Goal: Transaction & Acquisition: Obtain resource

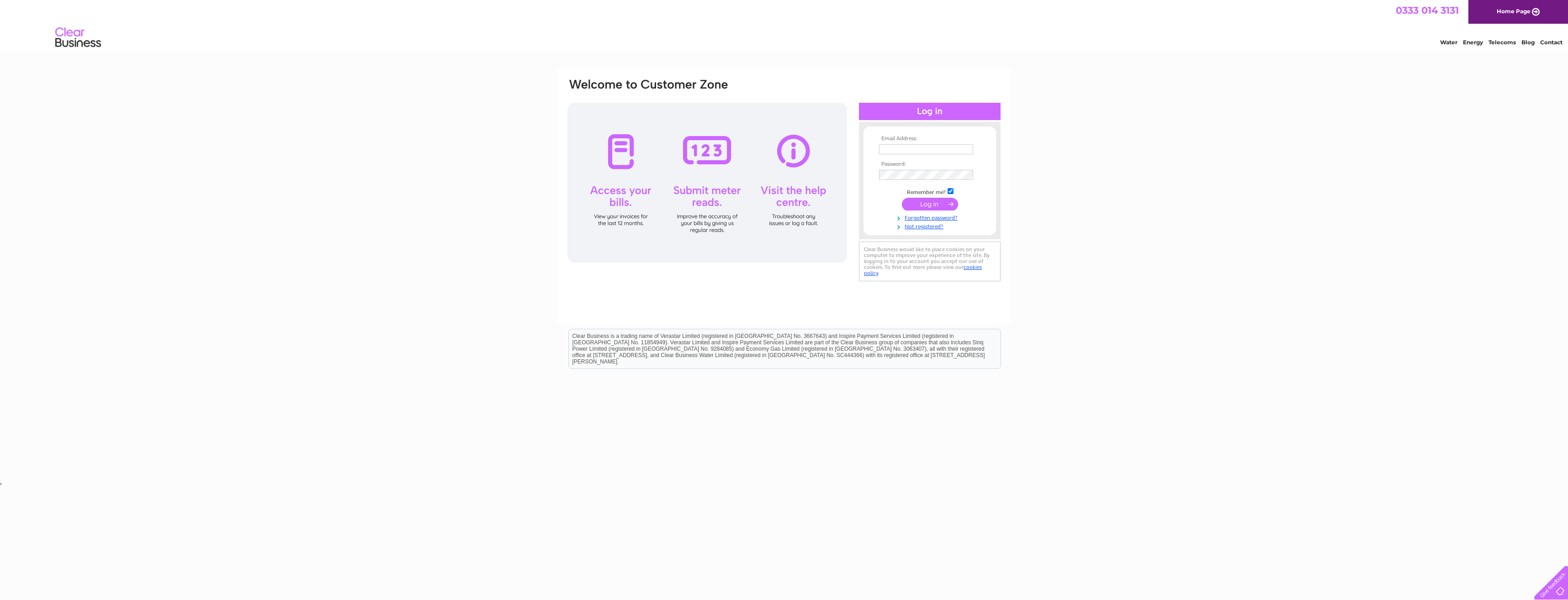
click at [908, 146] on input "text" at bounding box center [926, 149] width 94 height 10
type input "[EMAIL_ADDRESS][DOMAIN_NAME]"
click at [943, 203] on input "submit" at bounding box center [930, 205] width 56 height 13
click at [925, 223] on link "Forgotten password?" at bounding box center [930, 225] width 104 height 8
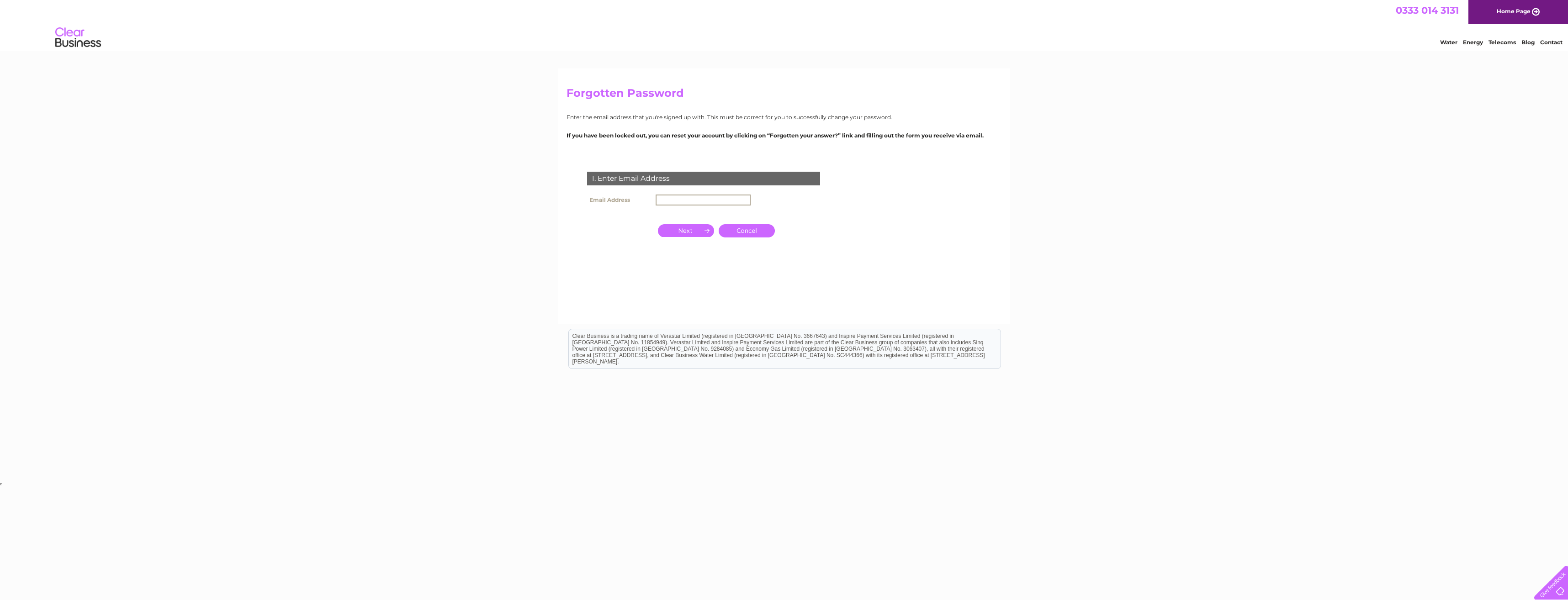
click at [695, 202] on input "text" at bounding box center [702, 201] width 95 height 11
type input "agrabar@aviamediatech.com"
click at [695, 226] on input "button" at bounding box center [686, 230] width 56 height 13
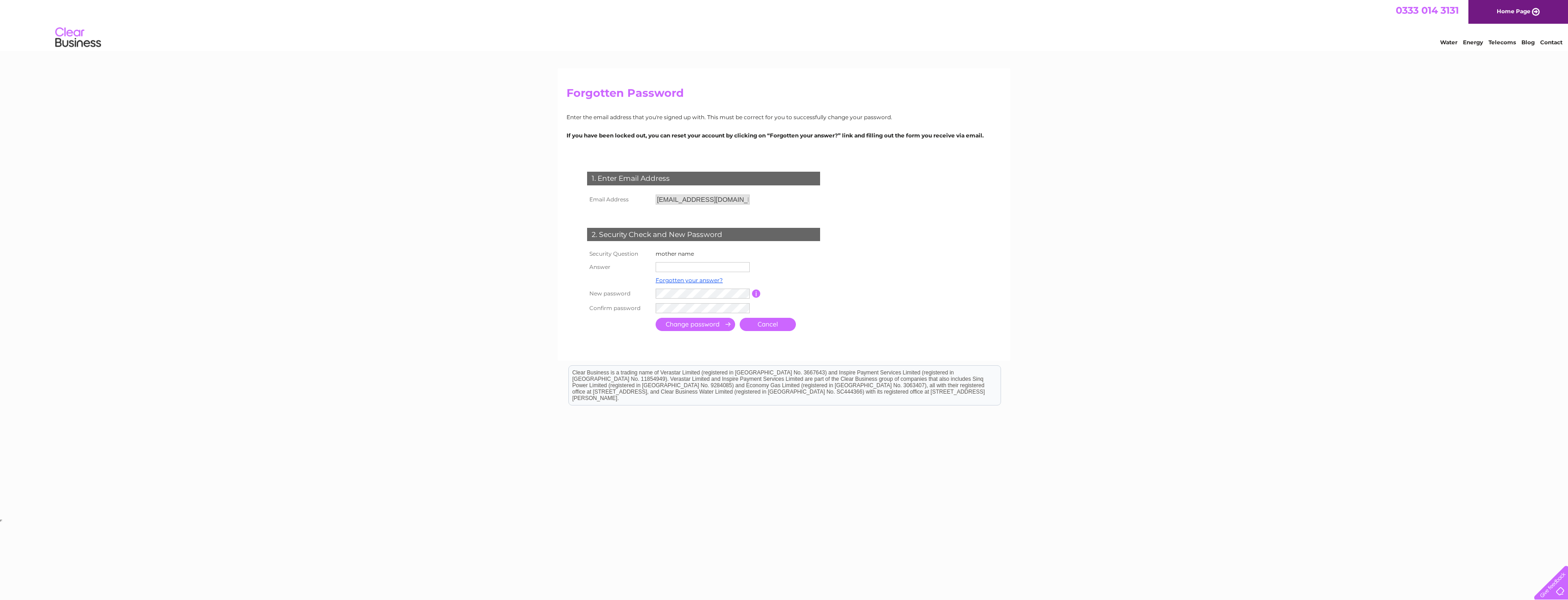
click at [695, 270] on input "text" at bounding box center [702, 267] width 94 height 10
type input "Kisseleff"
click at [757, 293] on input "button" at bounding box center [756, 293] width 8 height 8
click at [756, 292] on input "button" at bounding box center [756, 293] width 8 height 8
click at [710, 324] on input "submit" at bounding box center [695, 324] width 80 height 13
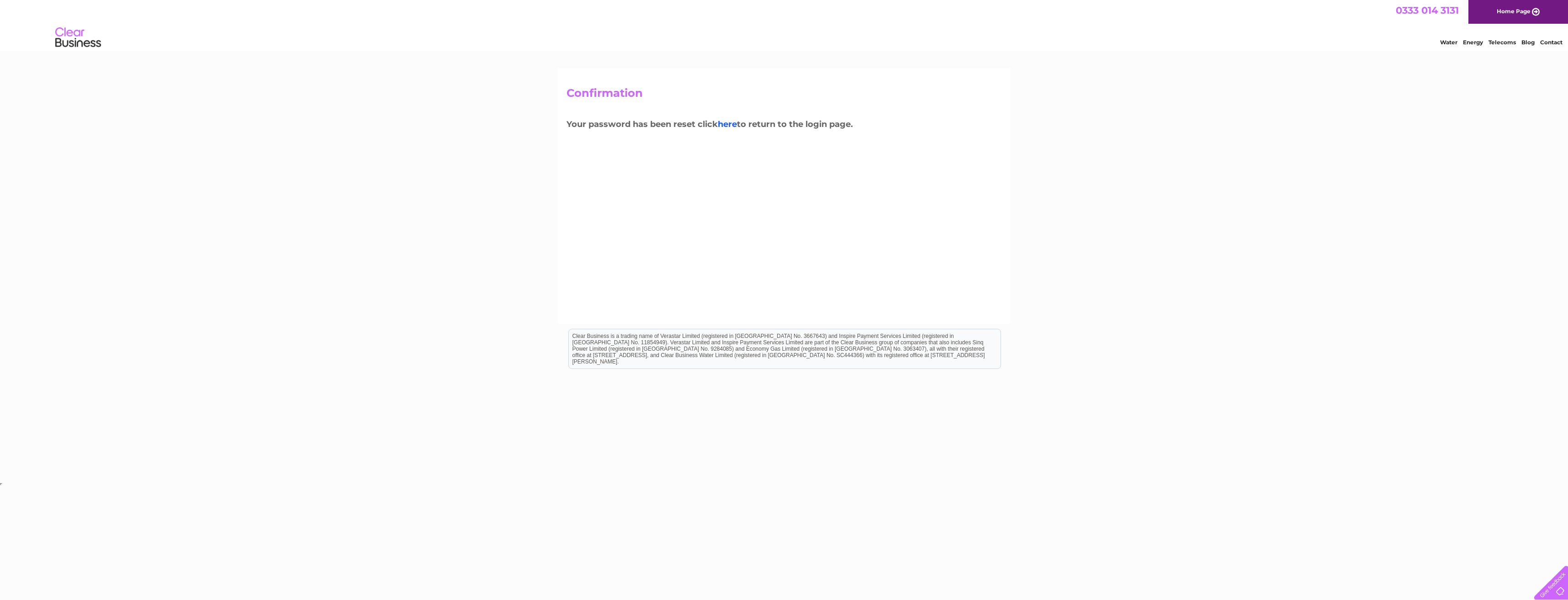
click at [737, 125] on link "here" at bounding box center [727, 124] width 19 height 10
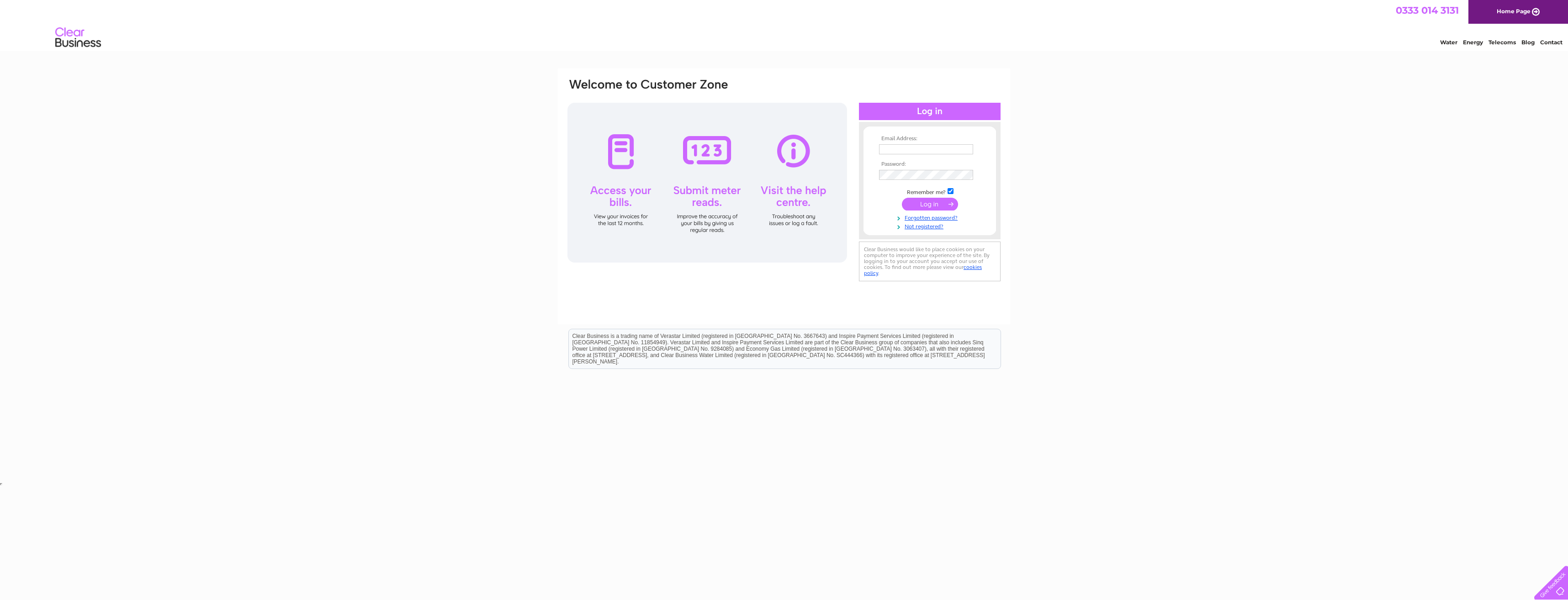
click at [888, 146] on input "text" at bounding box center [926, 149] width 94 height 10
type input "agrabar@aviamediatech.com"
click at [924, 202] on input "submit" at bounding box center [930, 205] width 56 height 13
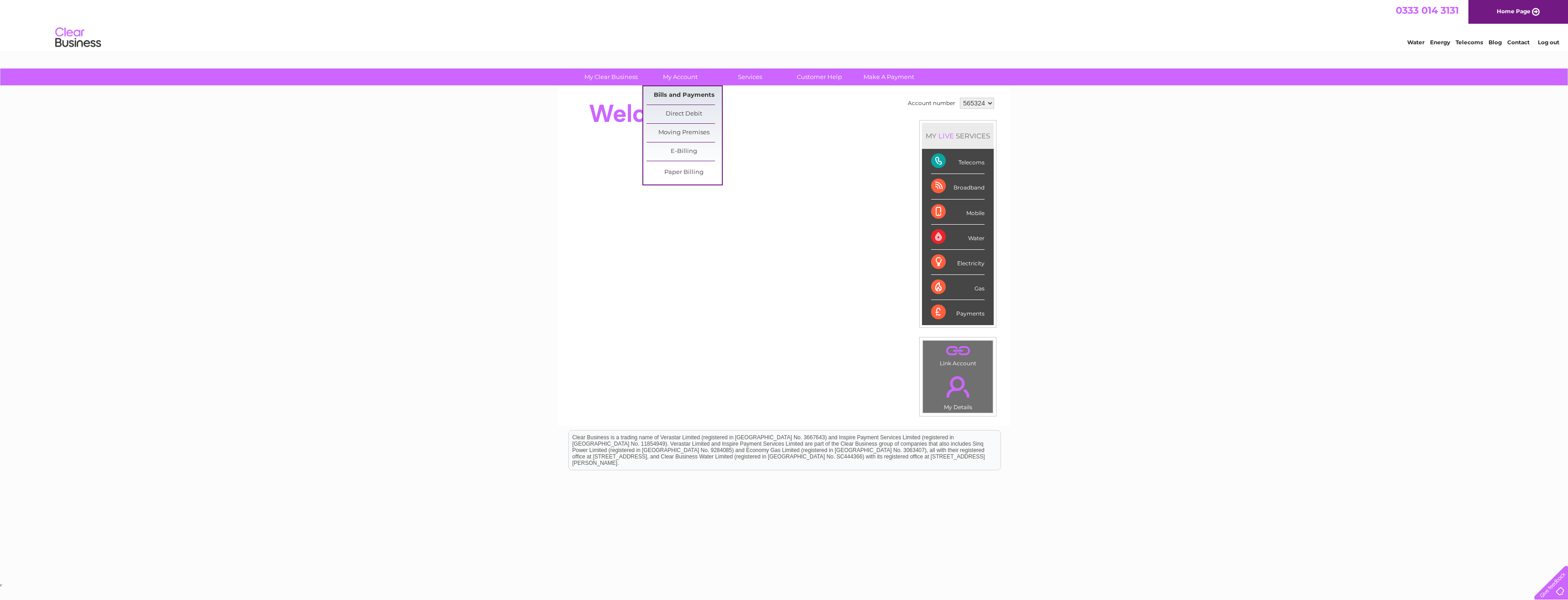
click at [683, 89] on link "Bills and Payments" at bounding box center [684, 95] width 75 height 18
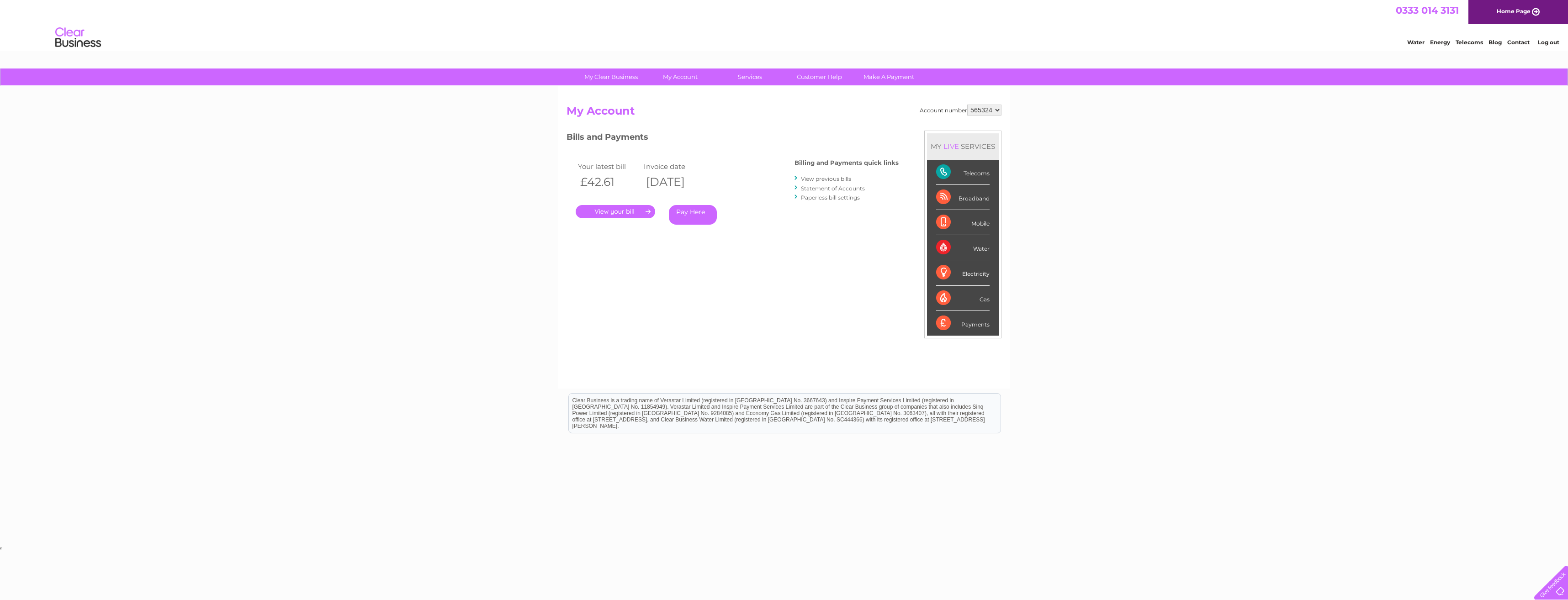
click at [624, 215] on link "." at bounding box center [615, 212] width 80 height 13
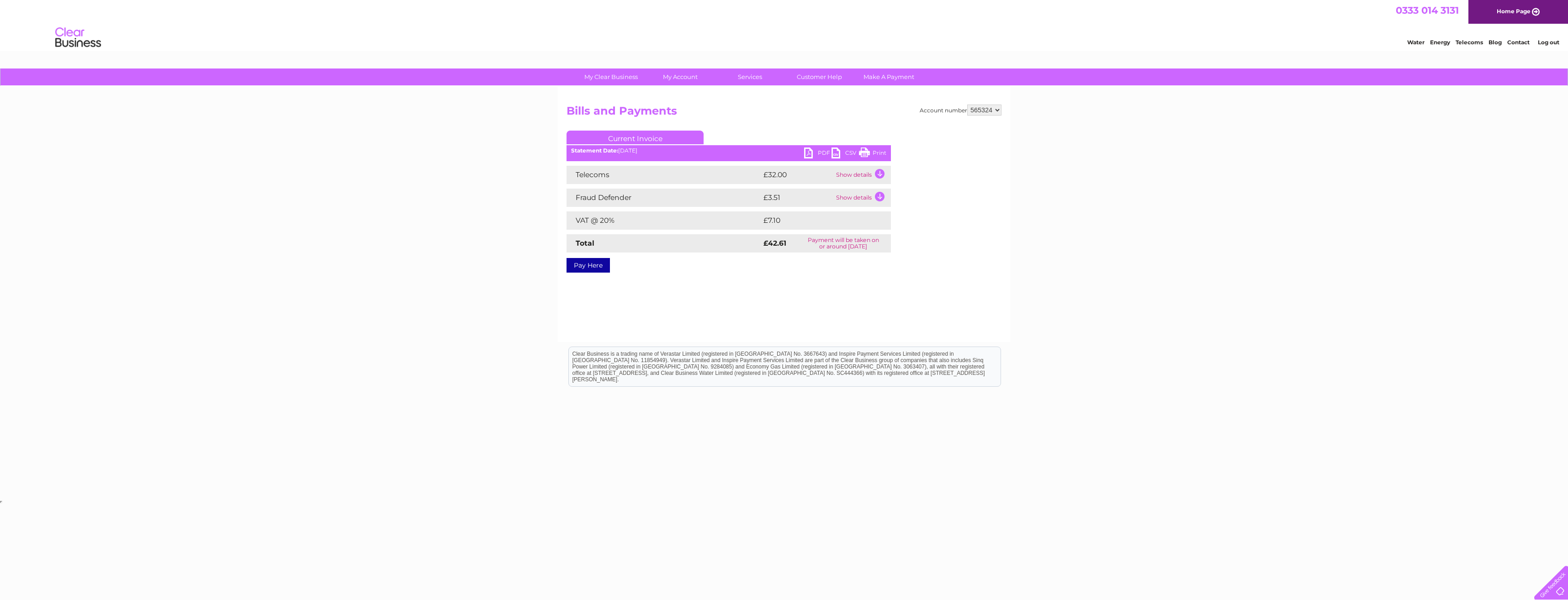
click at [809, 153] on link "PDF" at bounding box center [817, 154] width 27 height 13
click at [684, 98] on link "Bills and Payments" at bounding box center [684, 95] width 75 height 18
click at [685, 96] on link "Bills and Payments" at bounding box center [684, 95] width 75 height 18
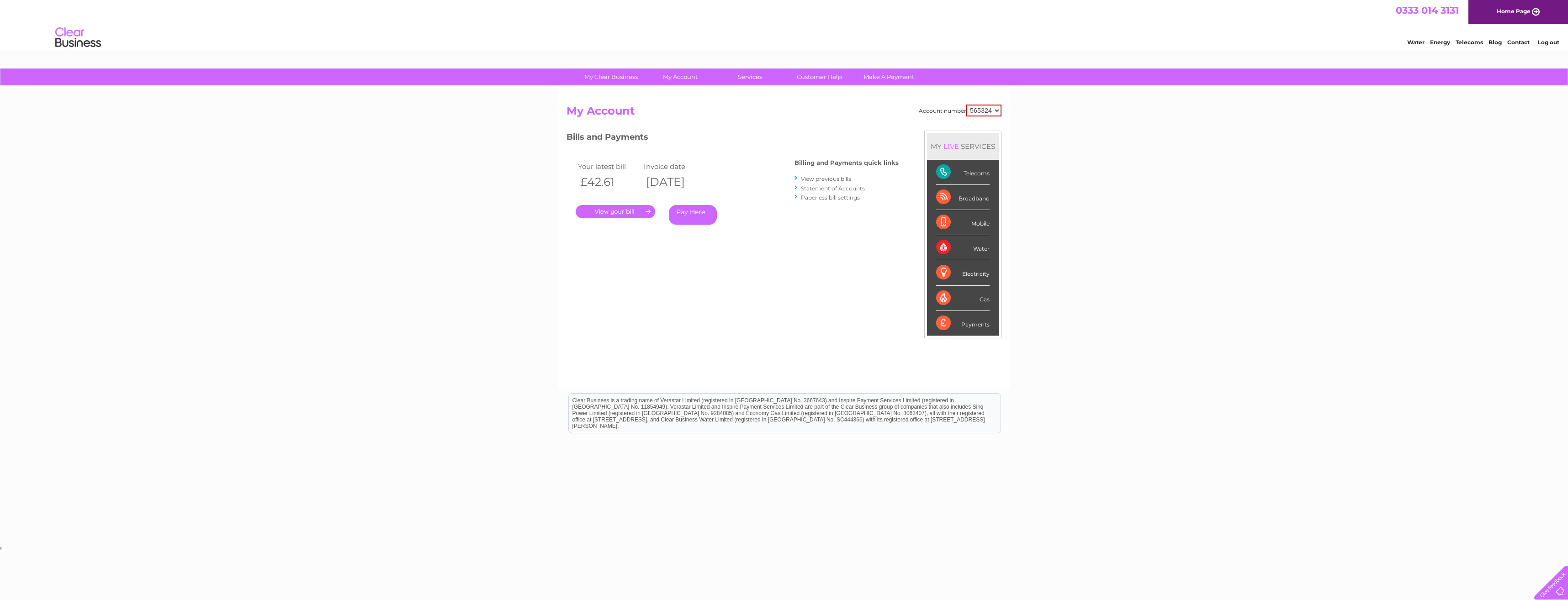
click at [826, 177] on link "View previous bills" at bounding box center [826, 178] width 51 height 7
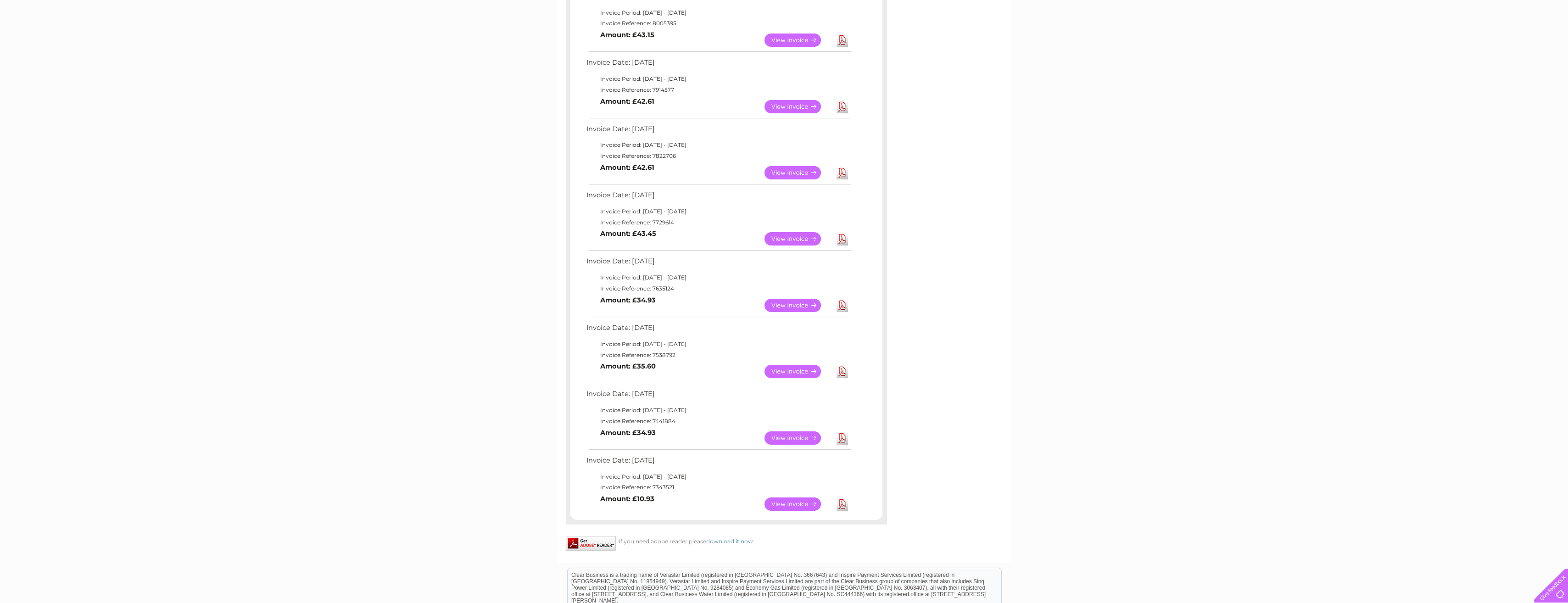
scroll to position [253, 0]
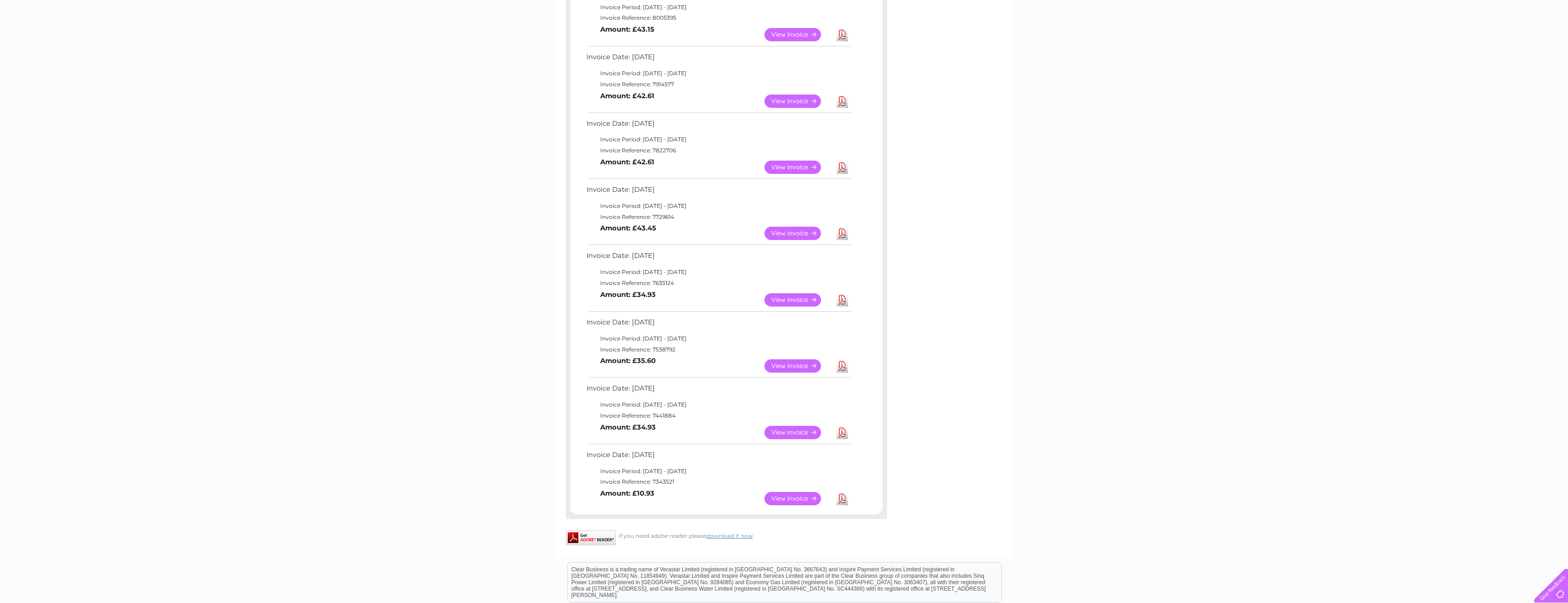
click at [806, 430] on link "View" at bounding box center [799, 432] width 68 height 13
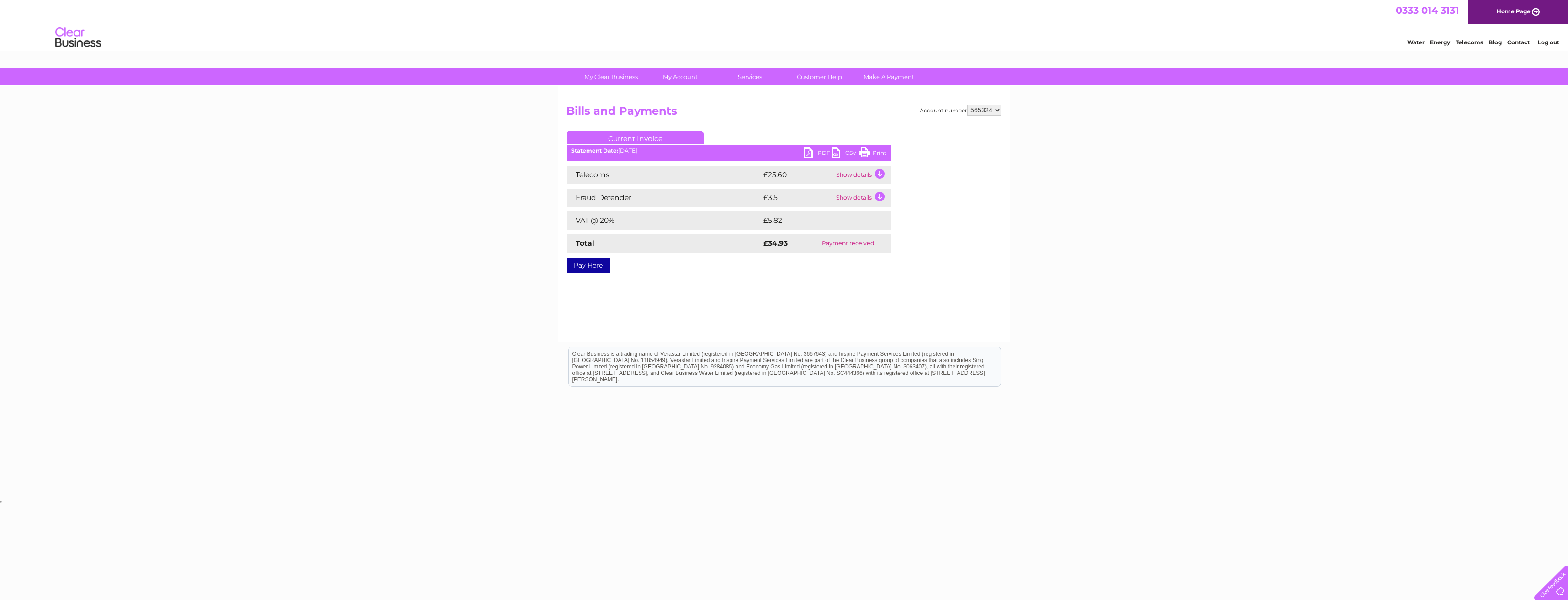
click at [809, 152] on link "PDF" at bounding box center [817, 154] width 27 height 13
click at [676, 98] on link "Bills and Payments" at bounding box center [684, 95] width 75 height 18
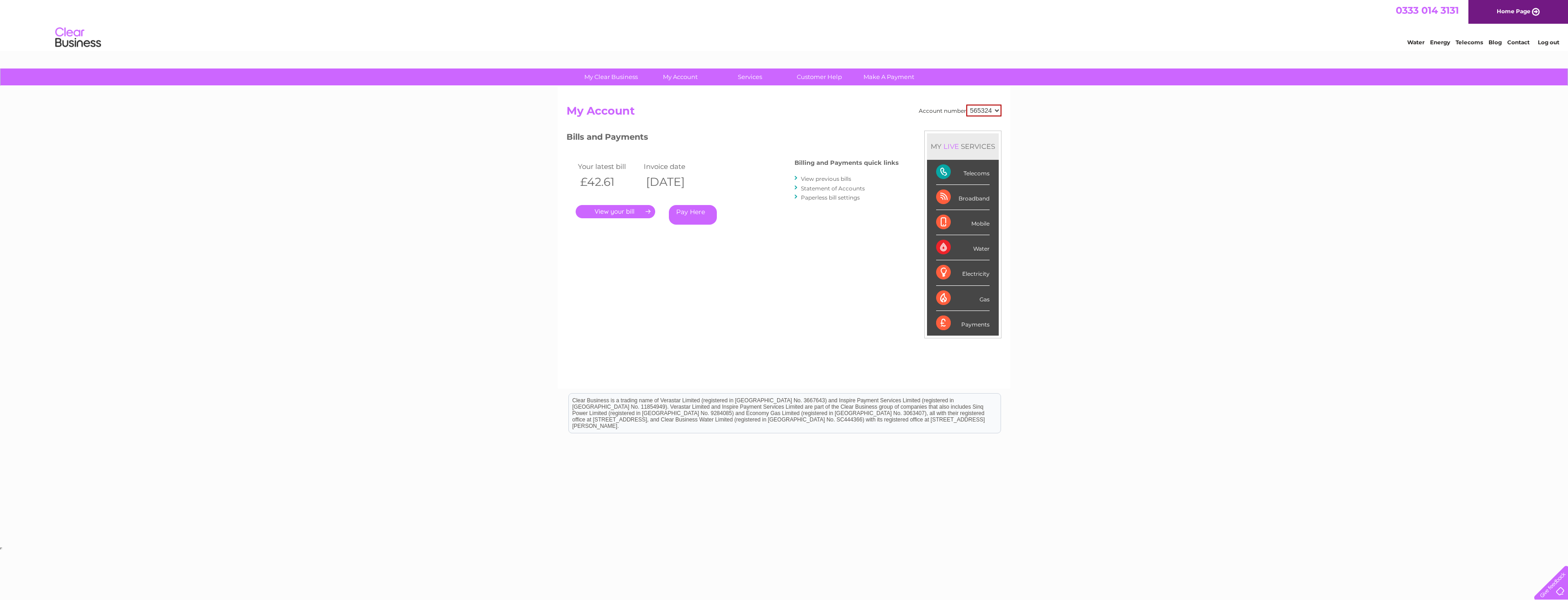
click at [823, 180] on link "View previous bills" at bounding box center [826, 178] width 51 height 7
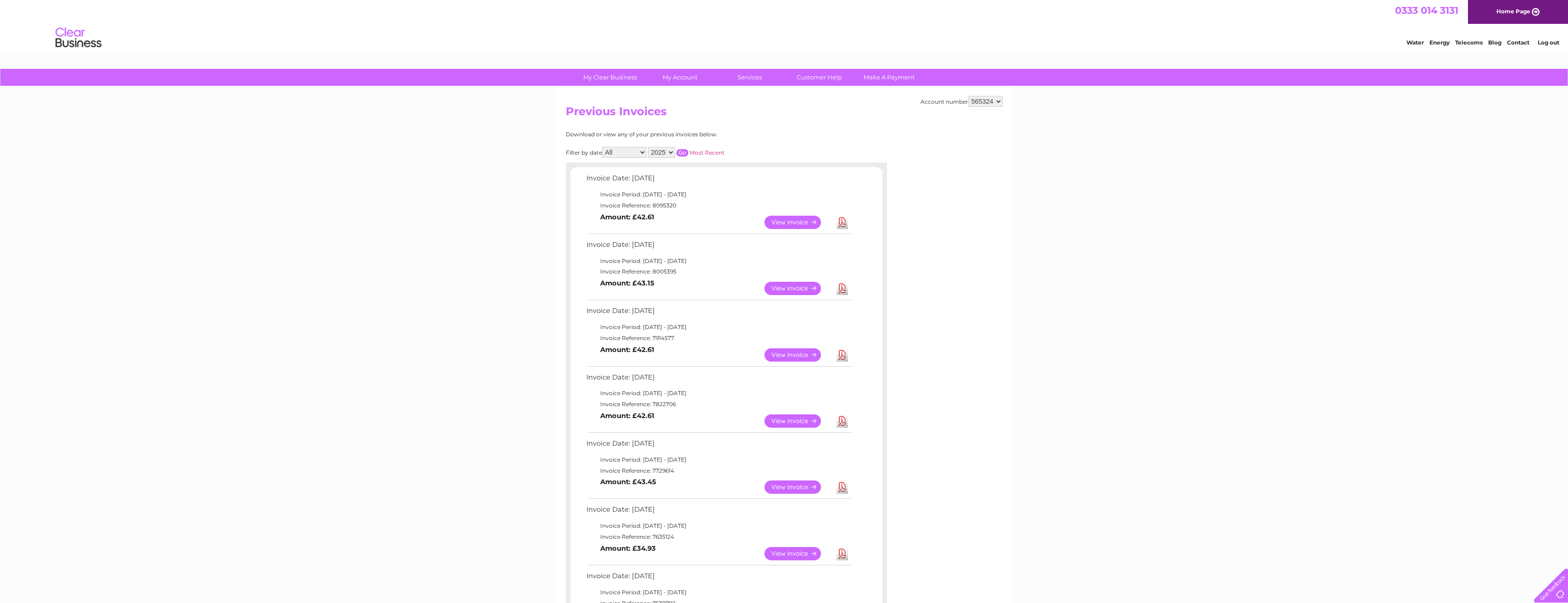
click at [799, 555] on link "View" at bounding box center [799, 554] width 68 height 13
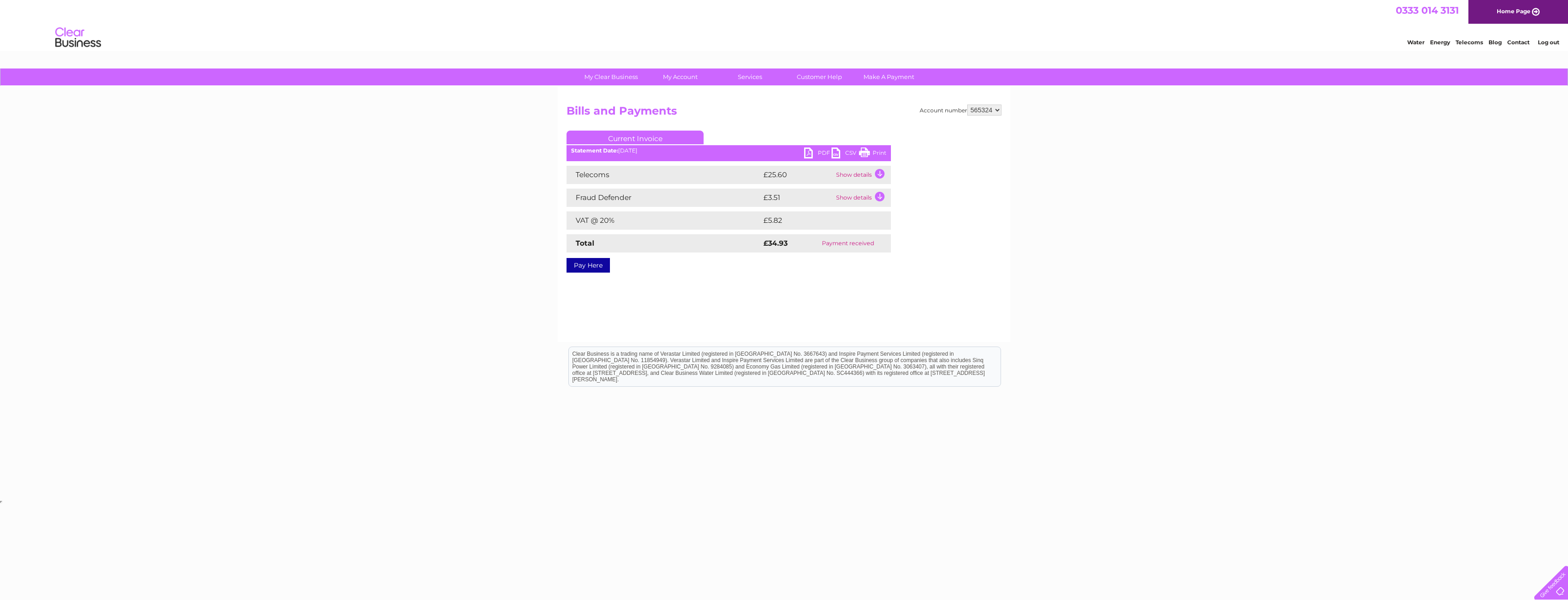
click at [812, 154] on link "PDF" at bounding box center [817, 154] width 27 height 13
click at [806, 153] on link "PDF" at bounding box center [817, 154] width 27 height 13
